Goal: Entertainment & Leisure: Browse casually

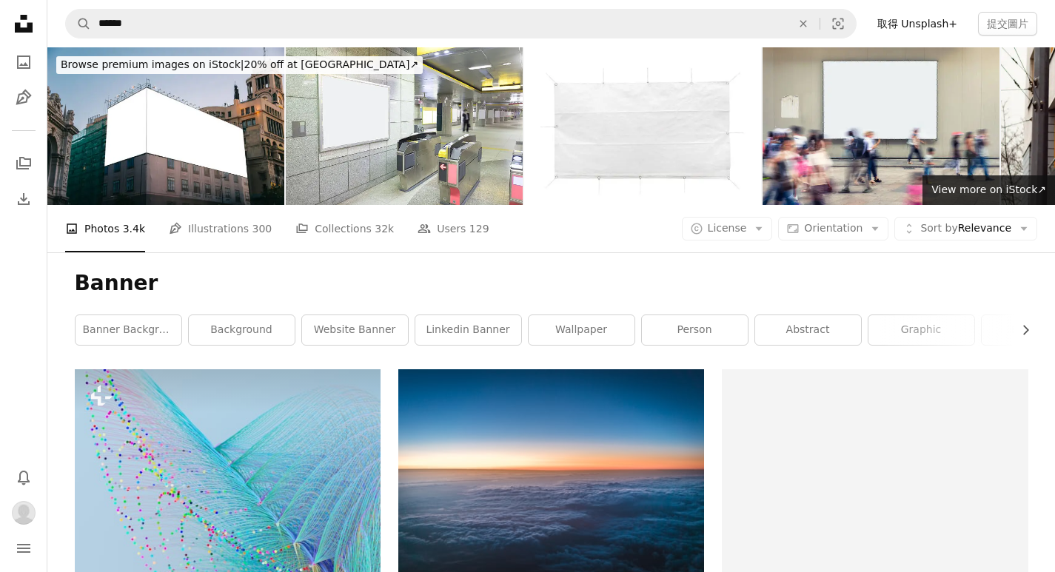
scroll to position [2352, 0]
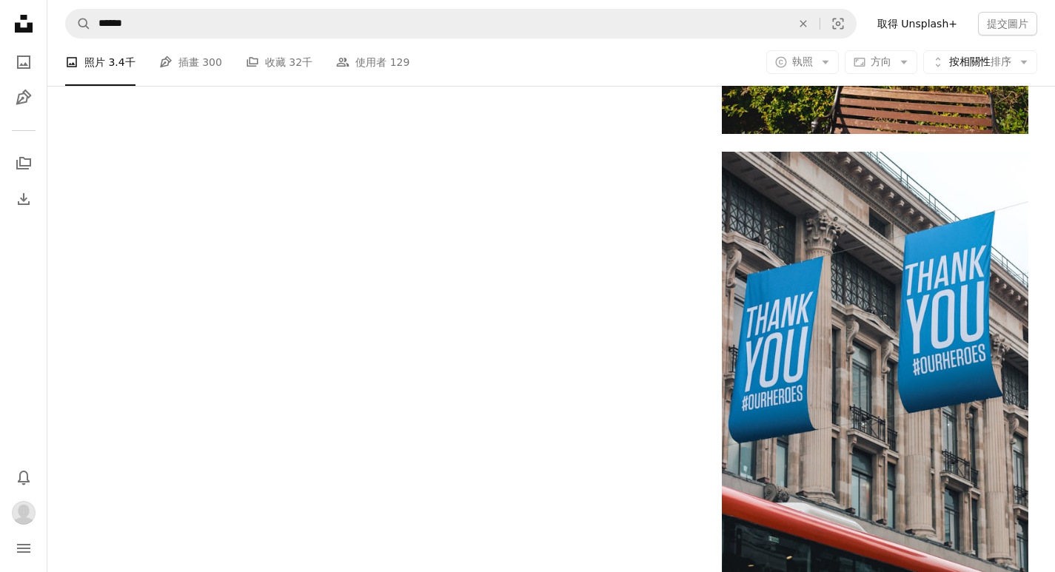
click at [30, 35] on icon "Unsplash logo Unsplash Home" at bounding box center [24, 24] width 30 height 30
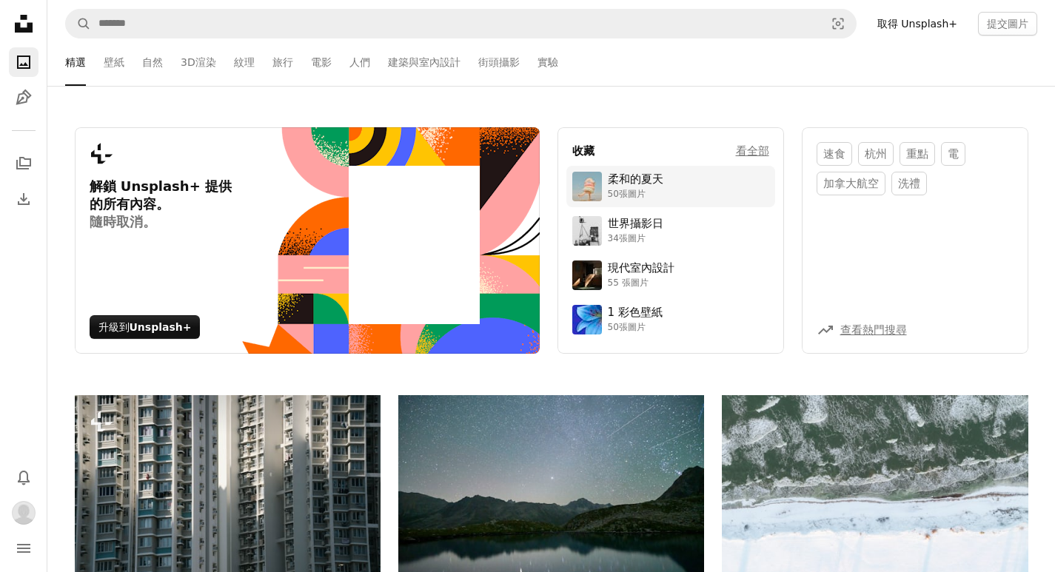
click at [624, 190] on font "50張圖片" at bounding box center [627, 194] width 38 height 10
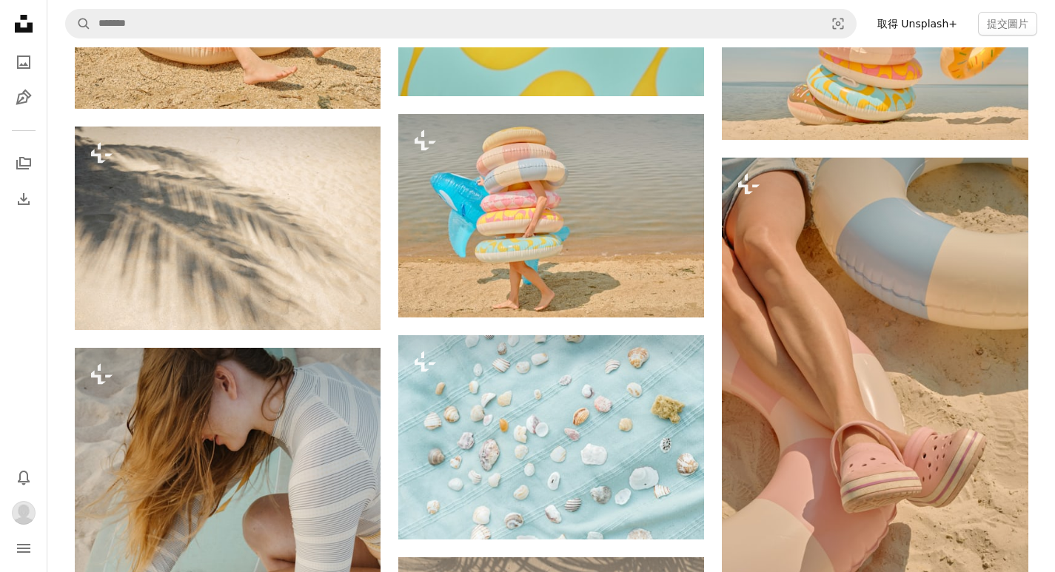
scroll to position [1406, 0]
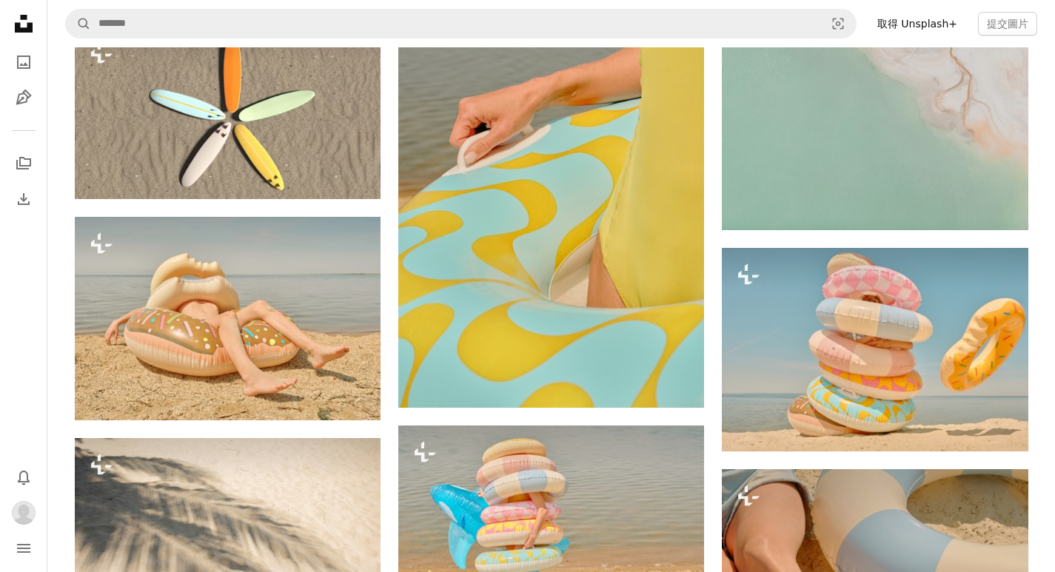
click at [27, 30] on icon at bounding box center [24, 24] width 18 height 18
